Goal: Navigation & Orientation: Understand site structure

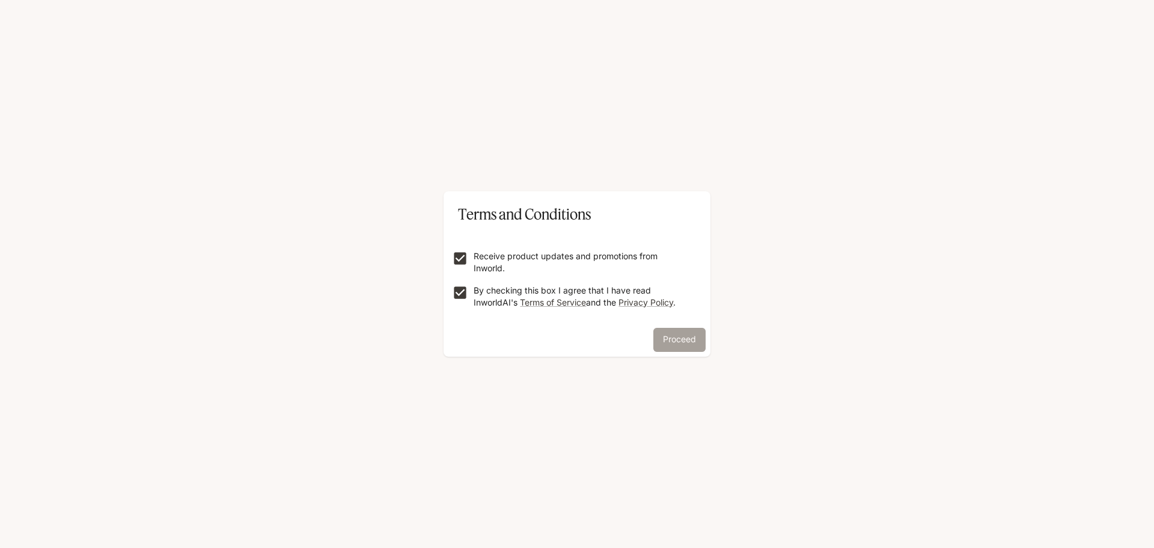
click at [671, 341] on button "Proceed" at bounding box center [679, 340] width 52 height 24
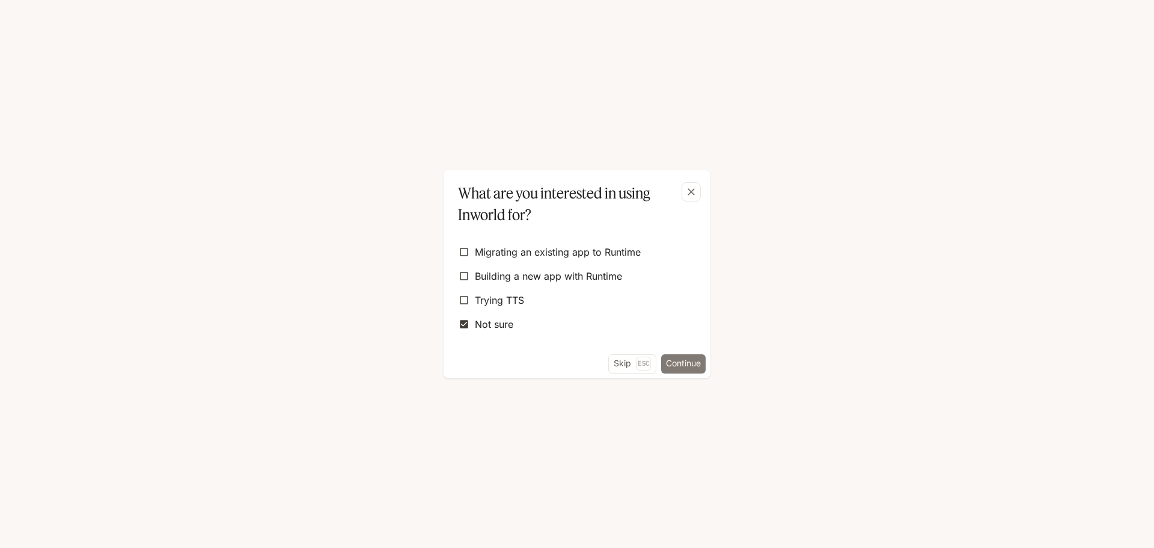
click at [687, 361] on button "Continue" at bounding box center [683, 363] width 44 height 19
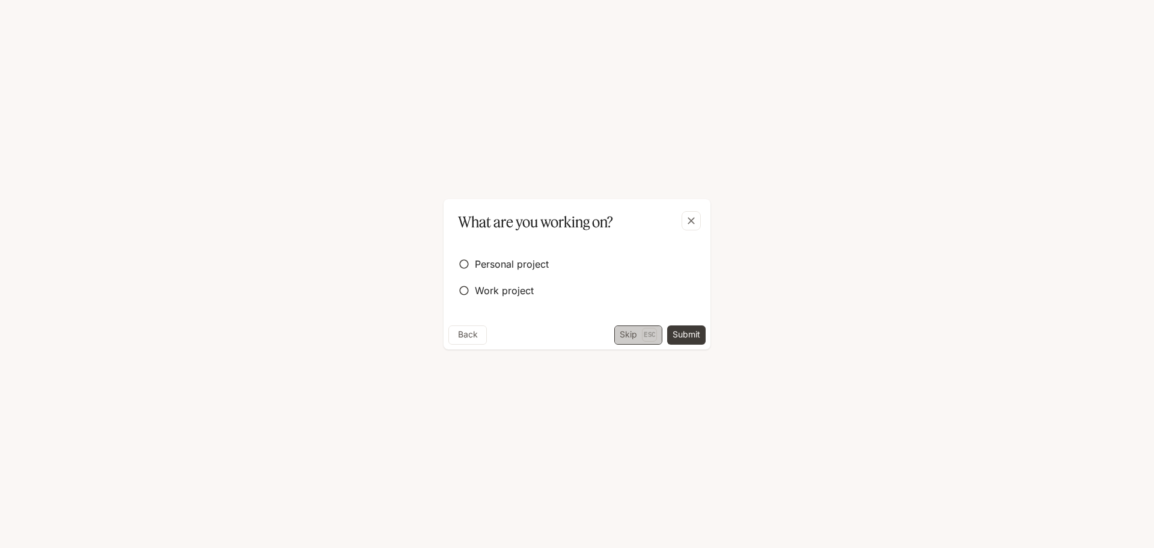
click at [626, 334] on button "Skip Esc" at bounding box center [638, 334] width 48 height 19
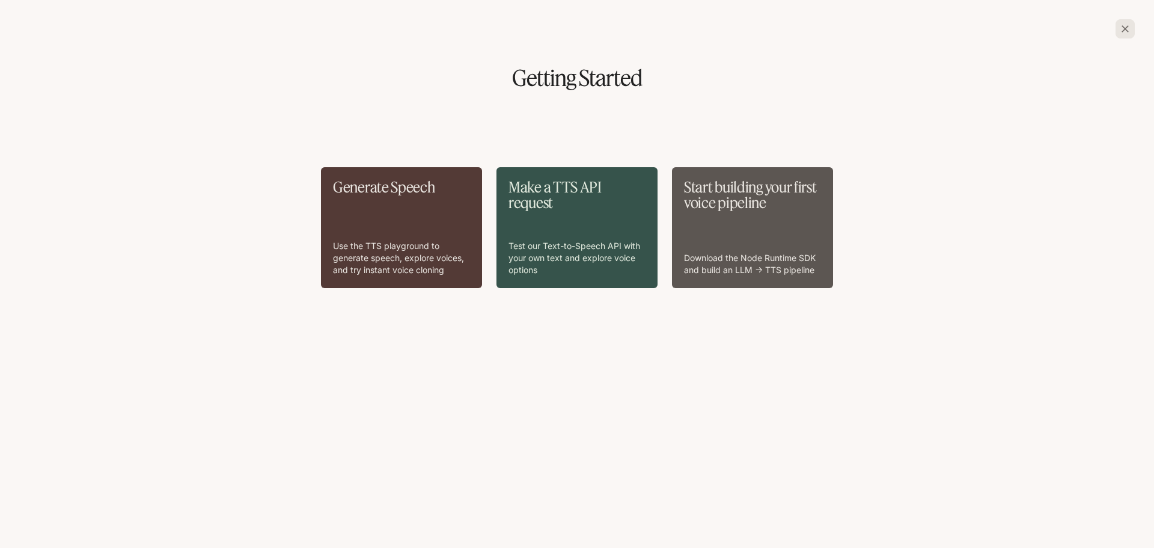
click at [741, 225] on div "Start building your first voice pipeline Download the Node Runtime SDK and buil…" at bounding box center [752, 227] width 137 height 97
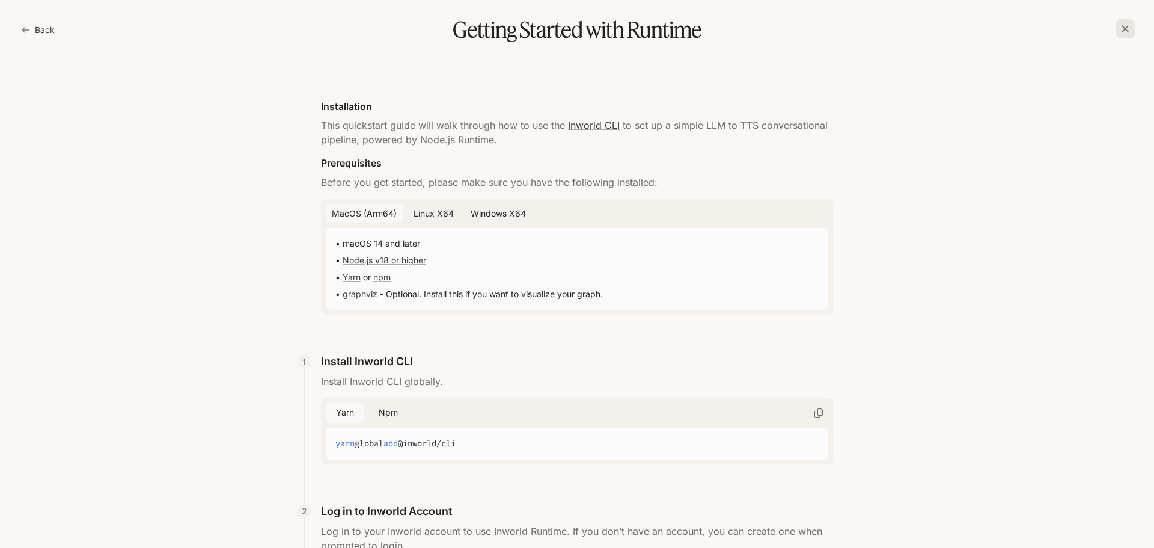
click at [1126, 31] on icon "button" at bounding box center [1125, 28] width 7 height 7
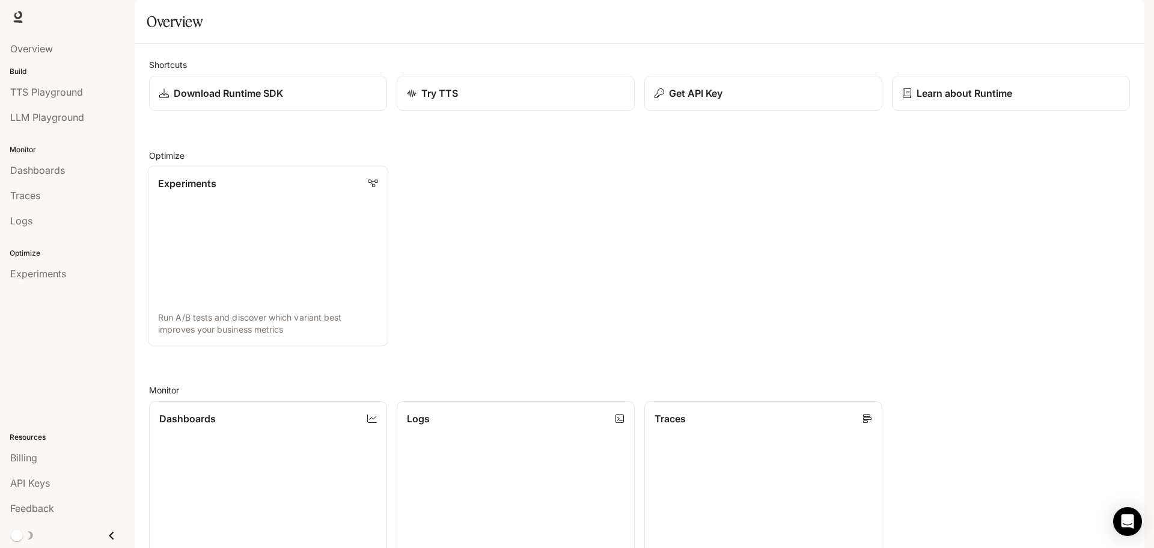
click at [254, 235] on link "Experiments Run A/B tests and discover which variant best improves your busines…" at bounding box center [268, 256] width 240 height 180
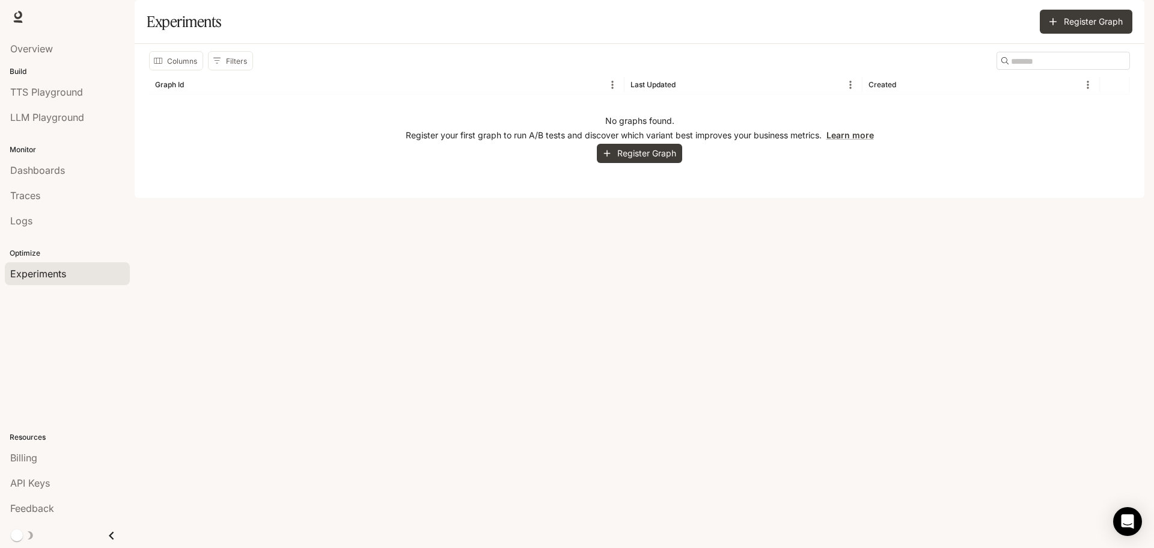
click at [516, 198] on div "Columns Filters ​ Graph Id Last Updated Created No graphs found. Register your …" at bounding box center [640, 121] width 1010 height 154
click at [204, 94] on div "Graph Id" at bounding box center [379, 84] width 448 height 19
click at [547, 198] on div "Columns Filters ​ Graph Id Last Updated Created No graphs found. Register your …" at bounding box center [640, 121] width 1010 height 154
click at [40, 163] on span "Dashboards" at bounding box center [37, 170] width 55 height 14
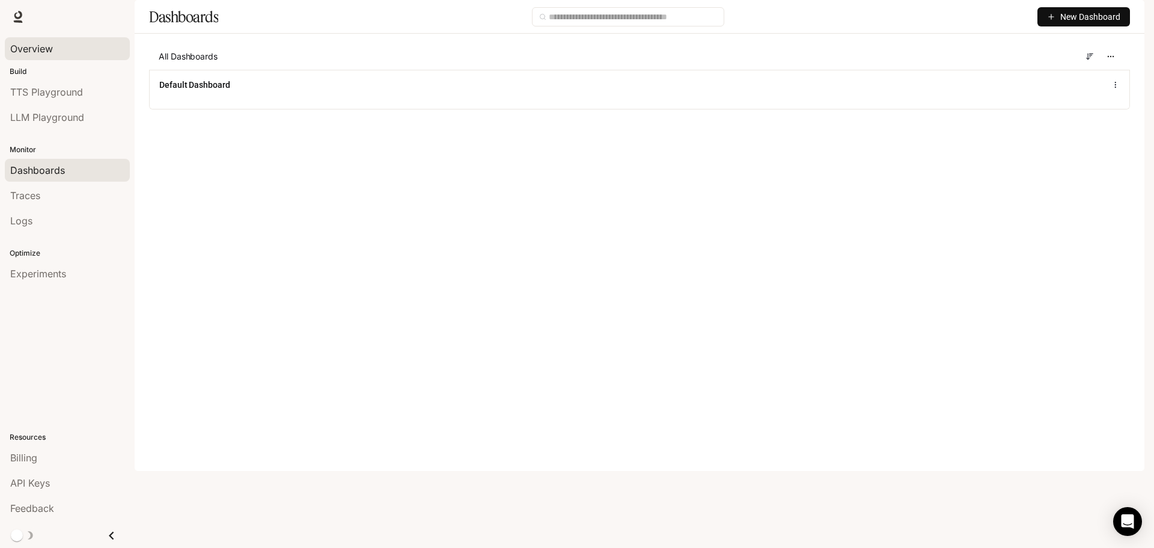
click at [43, 46] on span "Overview" at bounding box center [31, 48] width 43 height 14
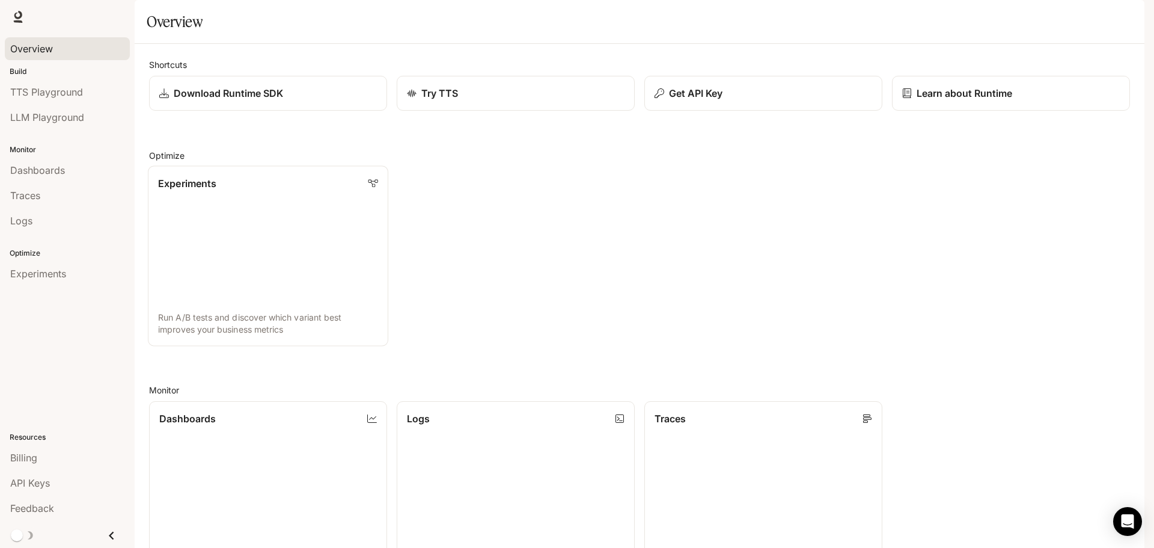
drag, startPoint x: 213, startPoint y: 233, endPoint x: 199, endPoint y: 240, distance: 16.4
click at [199, 240] on link "Experiments Run A/B tests and discover which variant best improves your busines…" at bounding box center [268, 256] width 240 height 180
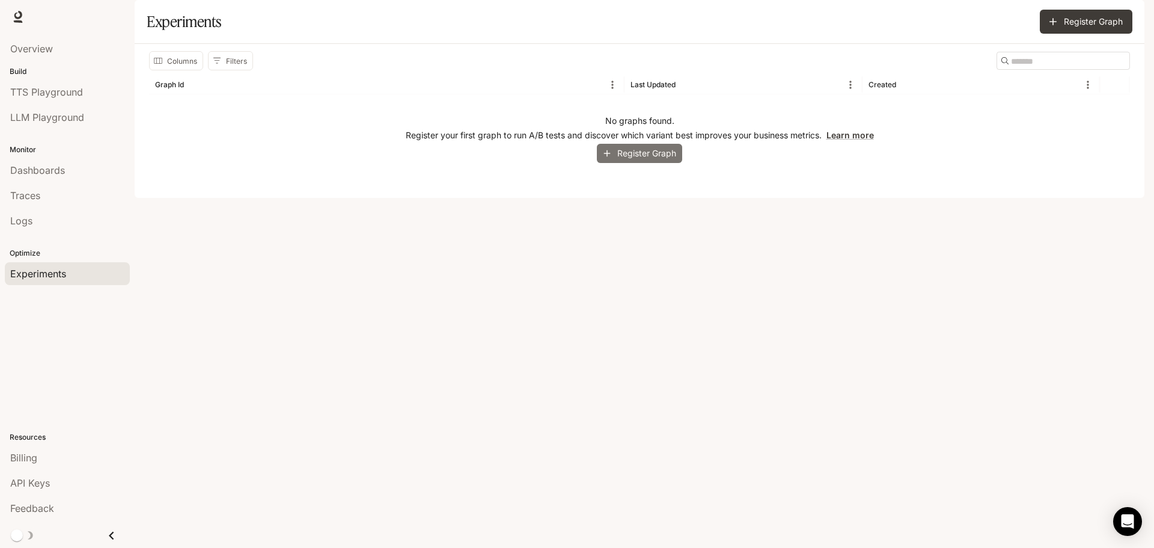
click at [649, 163] on button "Register Graph" at bounding box center [639, 154] width 85 height 20
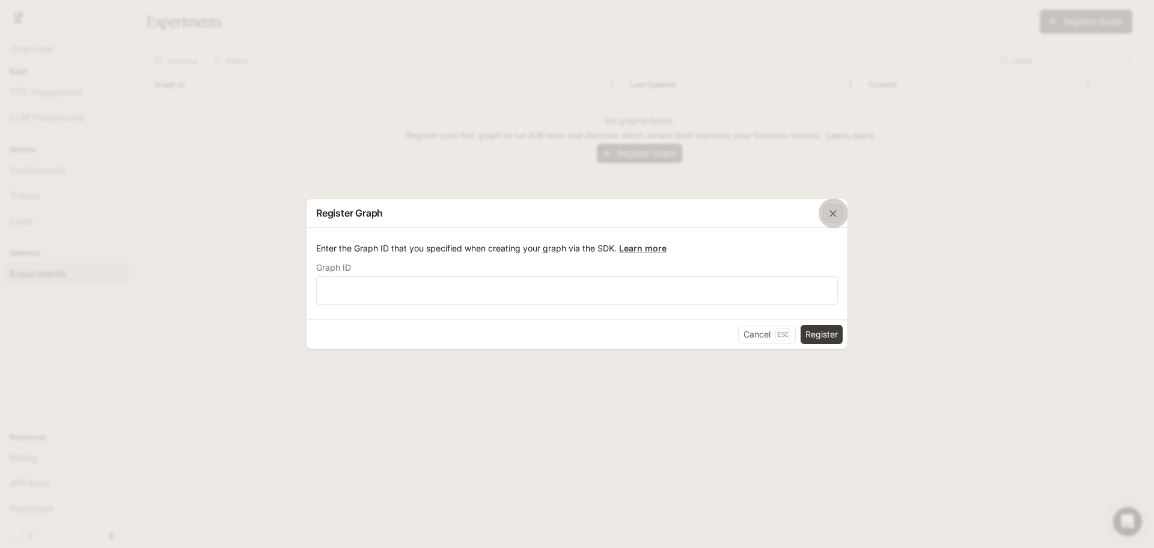
click at [835, 216] on icon "button" at bounding box center [833, 213] width 12 height 12
